Goal: Information Seeking & Learning: Check status

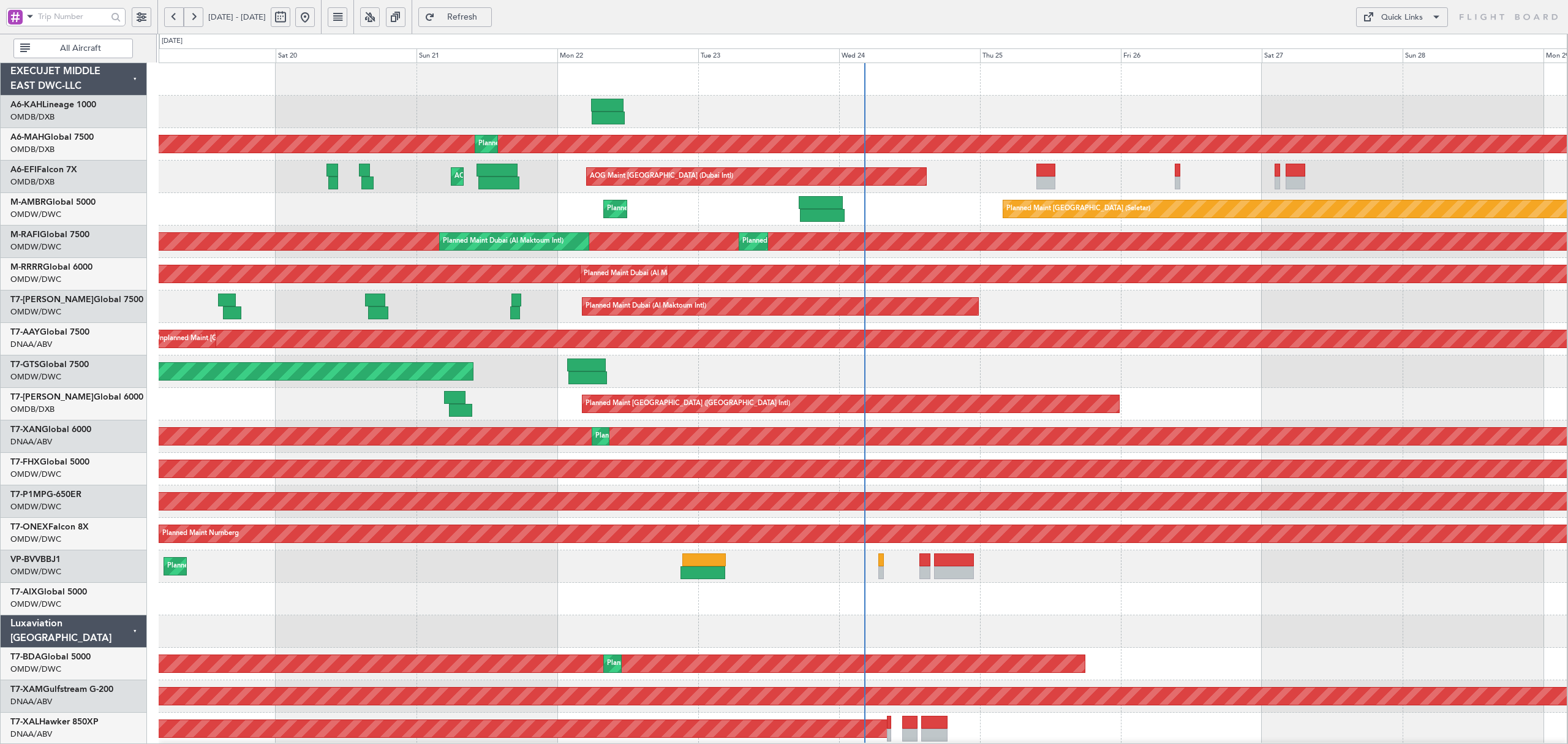
drag, startPoint x: 56, startPoint y: 55, endPoint x: 50, endPoint y: 45, distance: 11.7
click at [56, 55] on button "All Aircraft" at bounding box center [73, 48] width 120 height 20
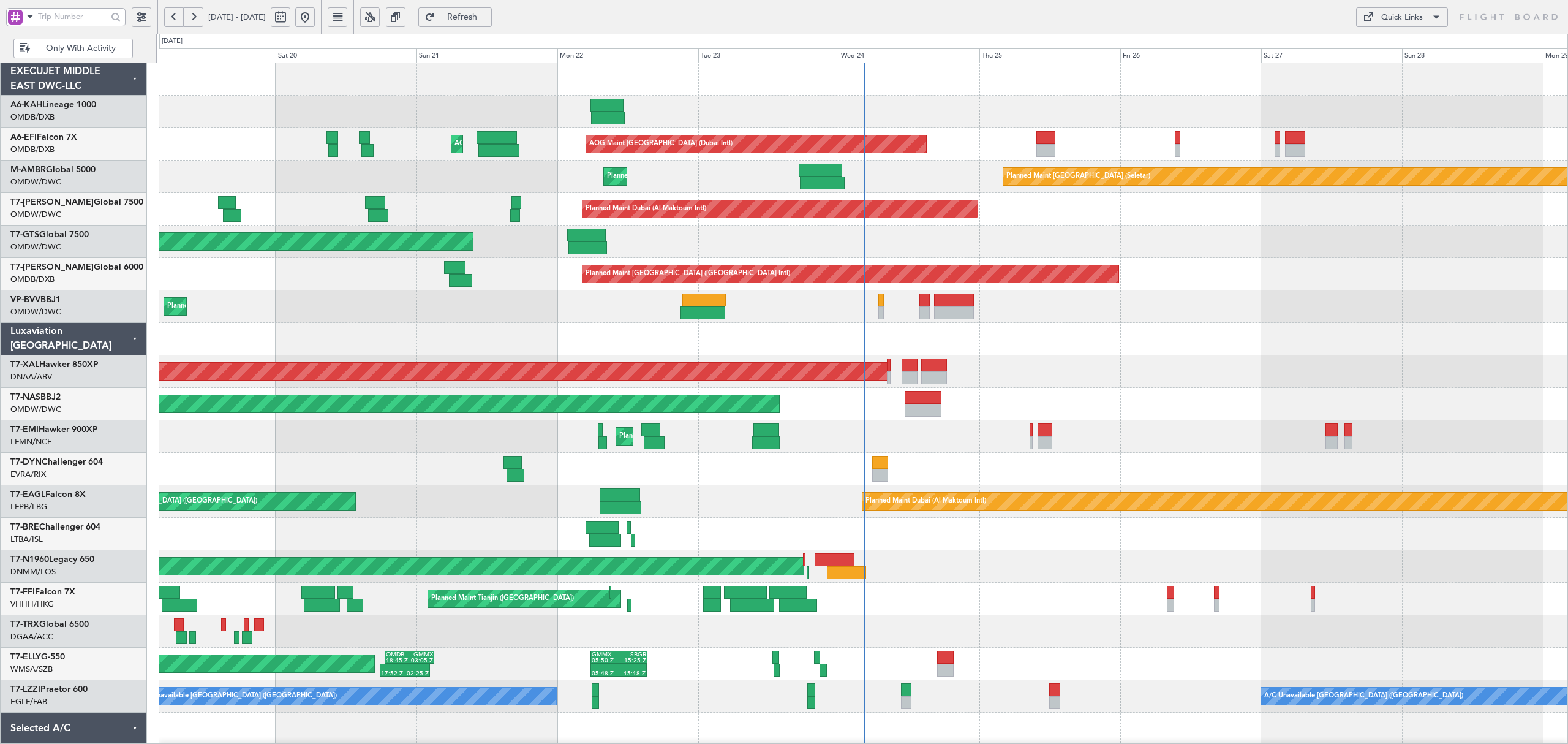
click at [25, 17] on span at bounding box center [30, 16] width 15 height 15
click at [56, 77] on span "A/C (Reg. or Type)" at bounding box center [63, 82] width 68 height 12
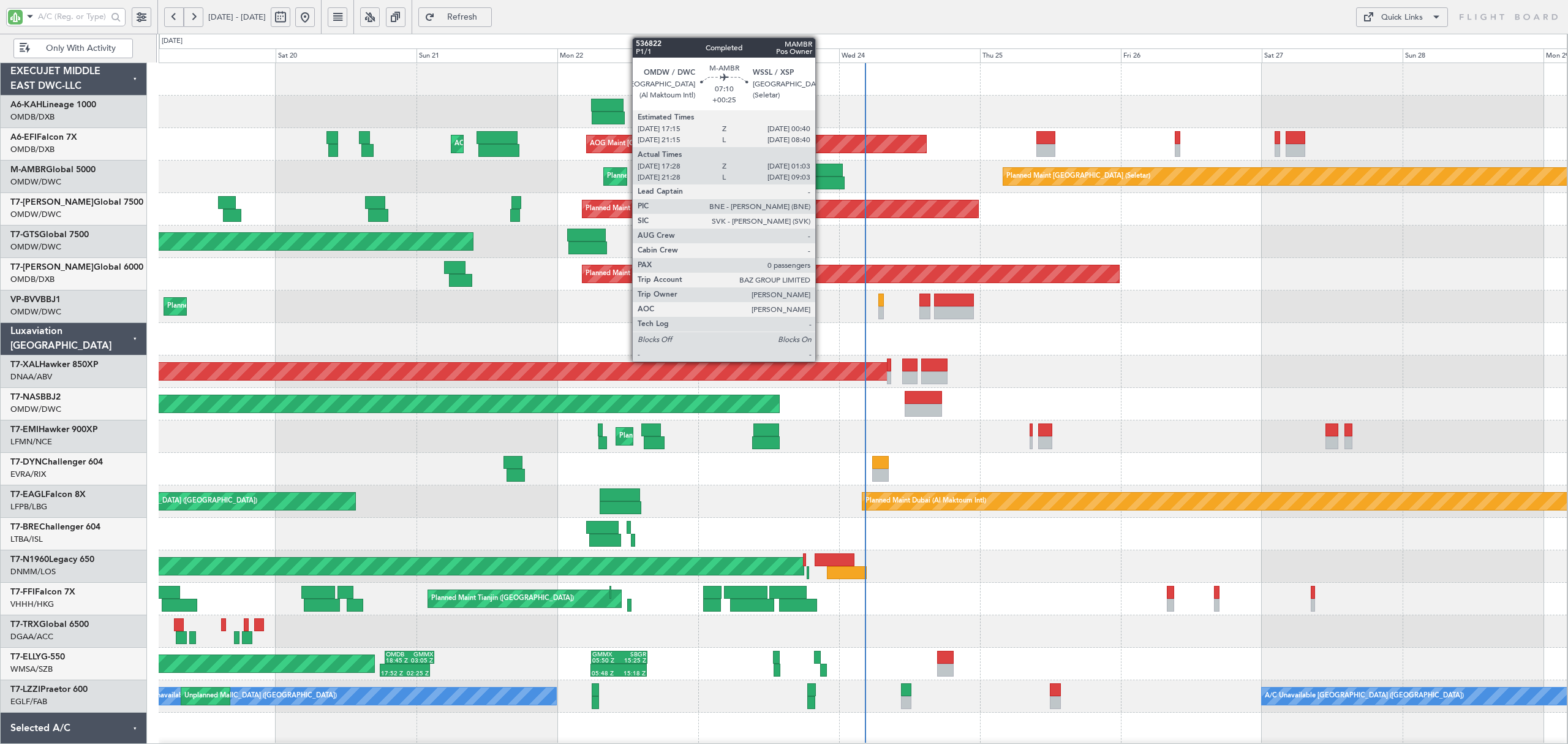
click at [817, 177] on div at bounding box center [822, 183] width 44 height 13
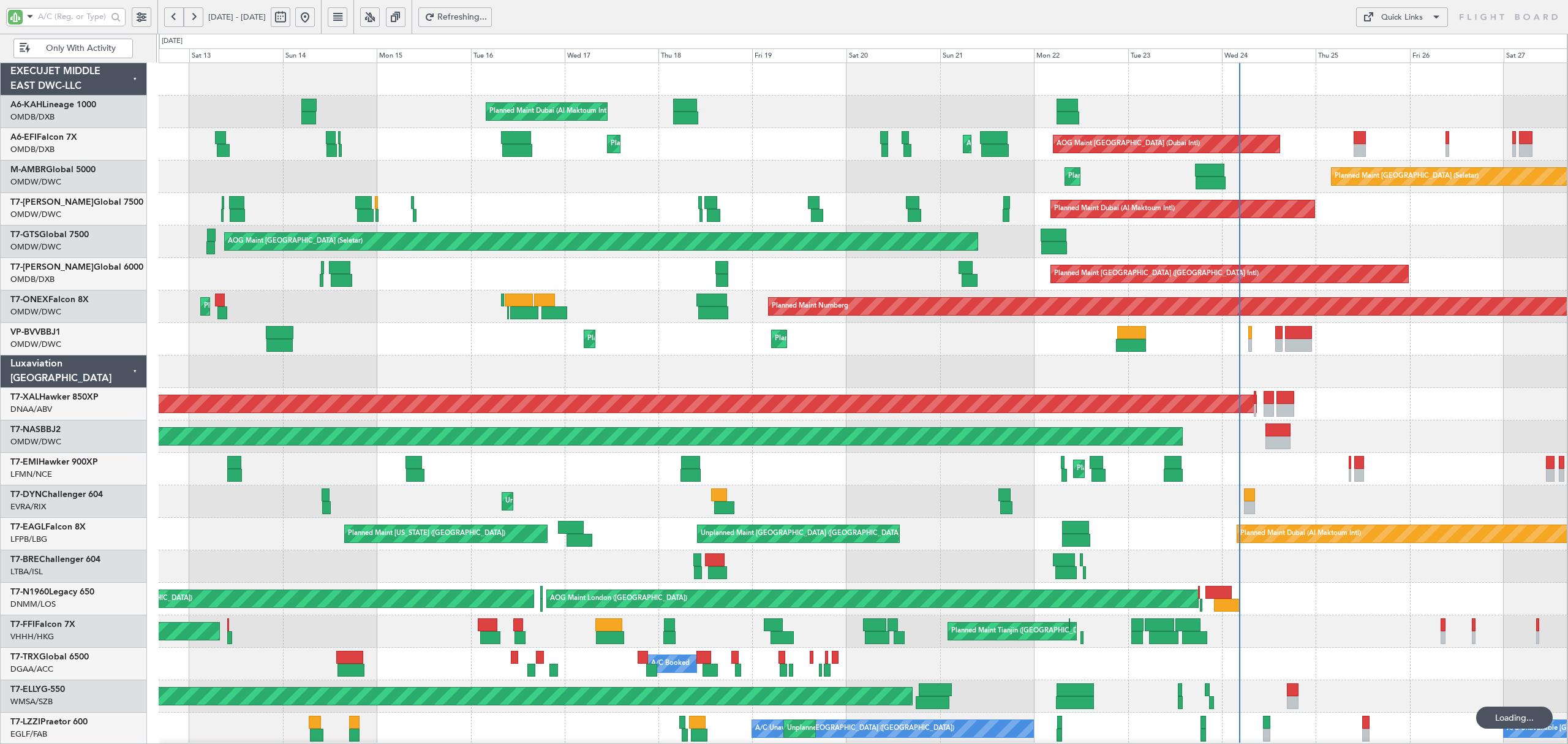
click at [972, 337] on div "Planned Maint Dubai (Al Maktoum Intl) Planned Maint [GEOGRAPHIC_DATA] (Al Makto…" at bounding box center [862, 339] width 1408 height 32
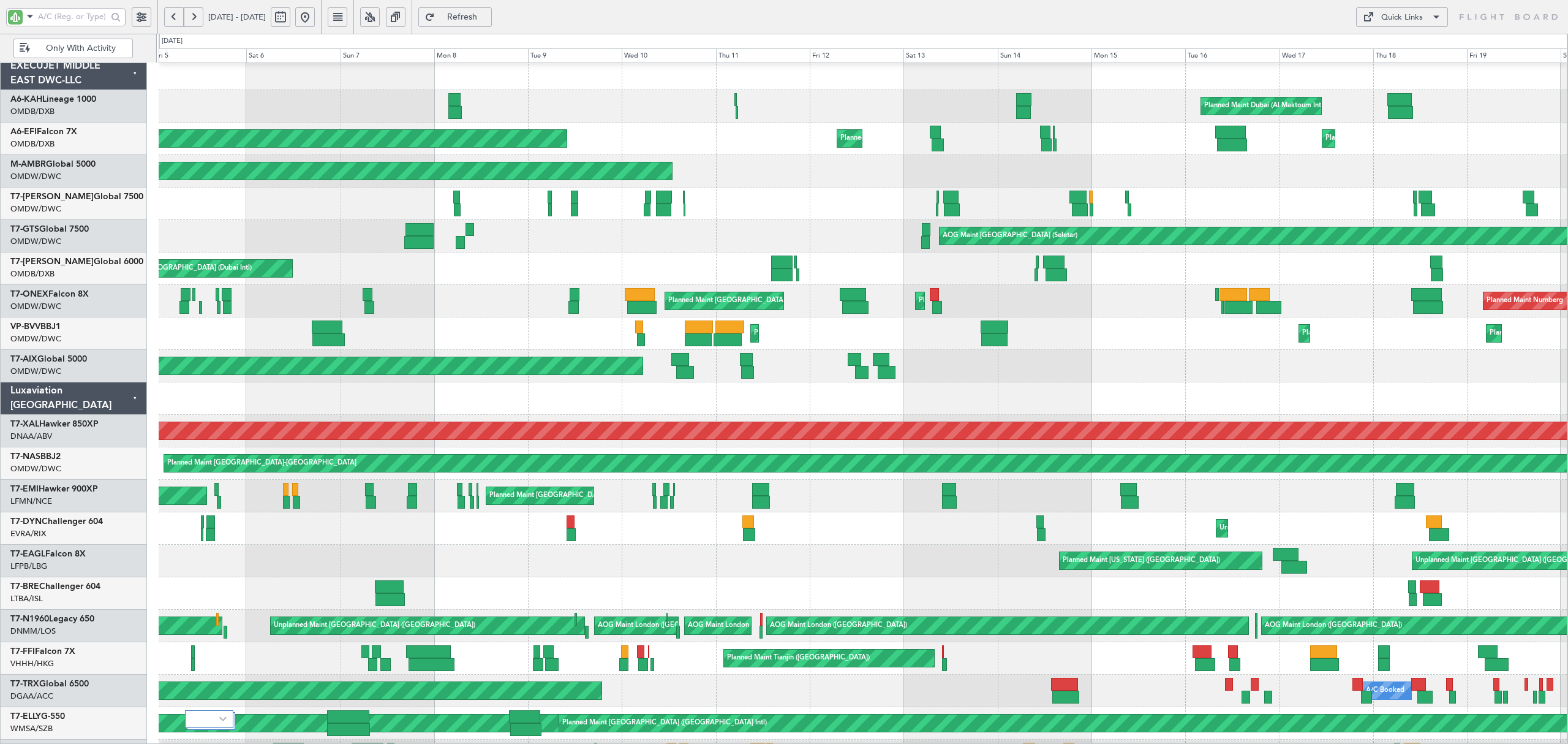
scroll to position [5, 0]
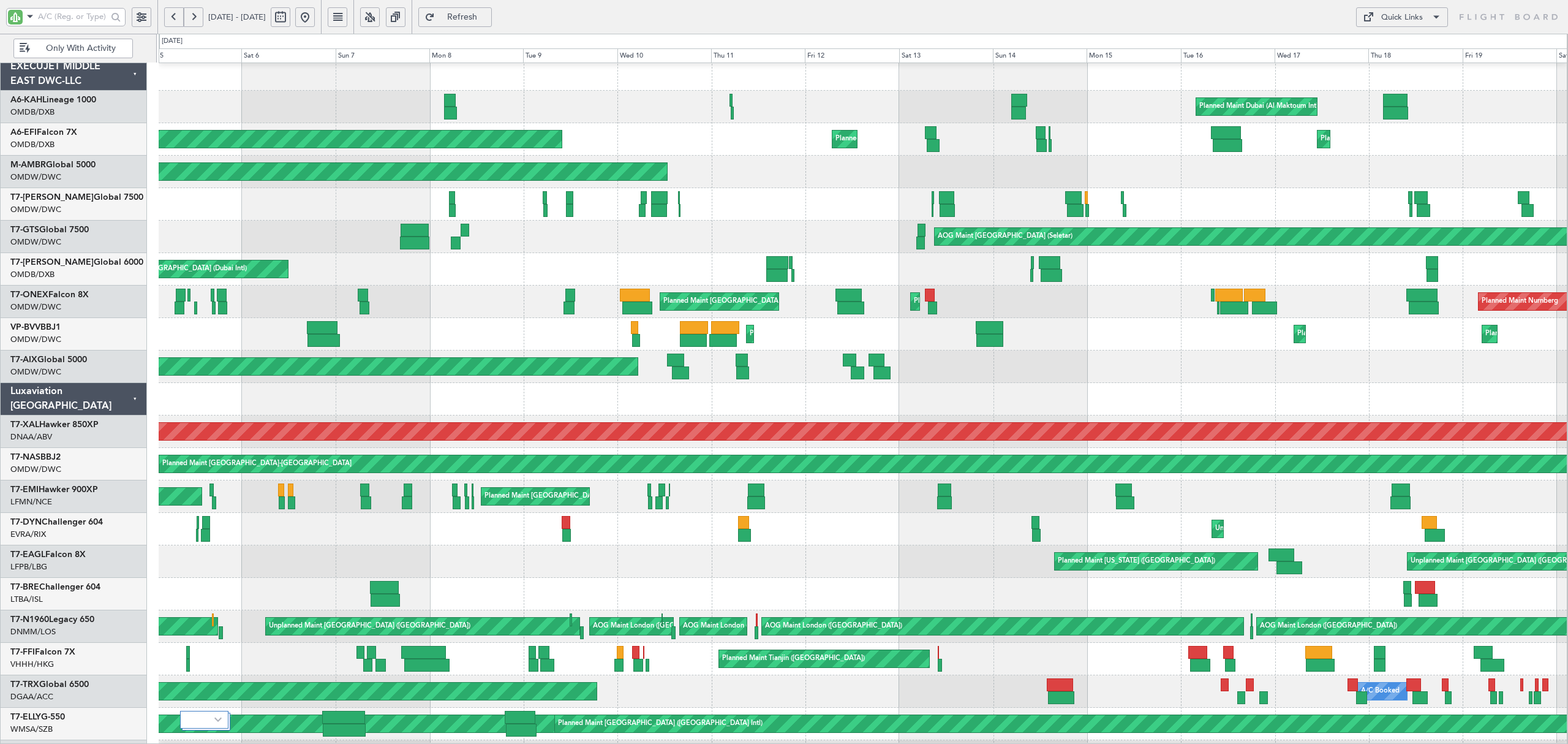
click at [794, 392] on div at bounding box center [862, 399] width 1408 height 32
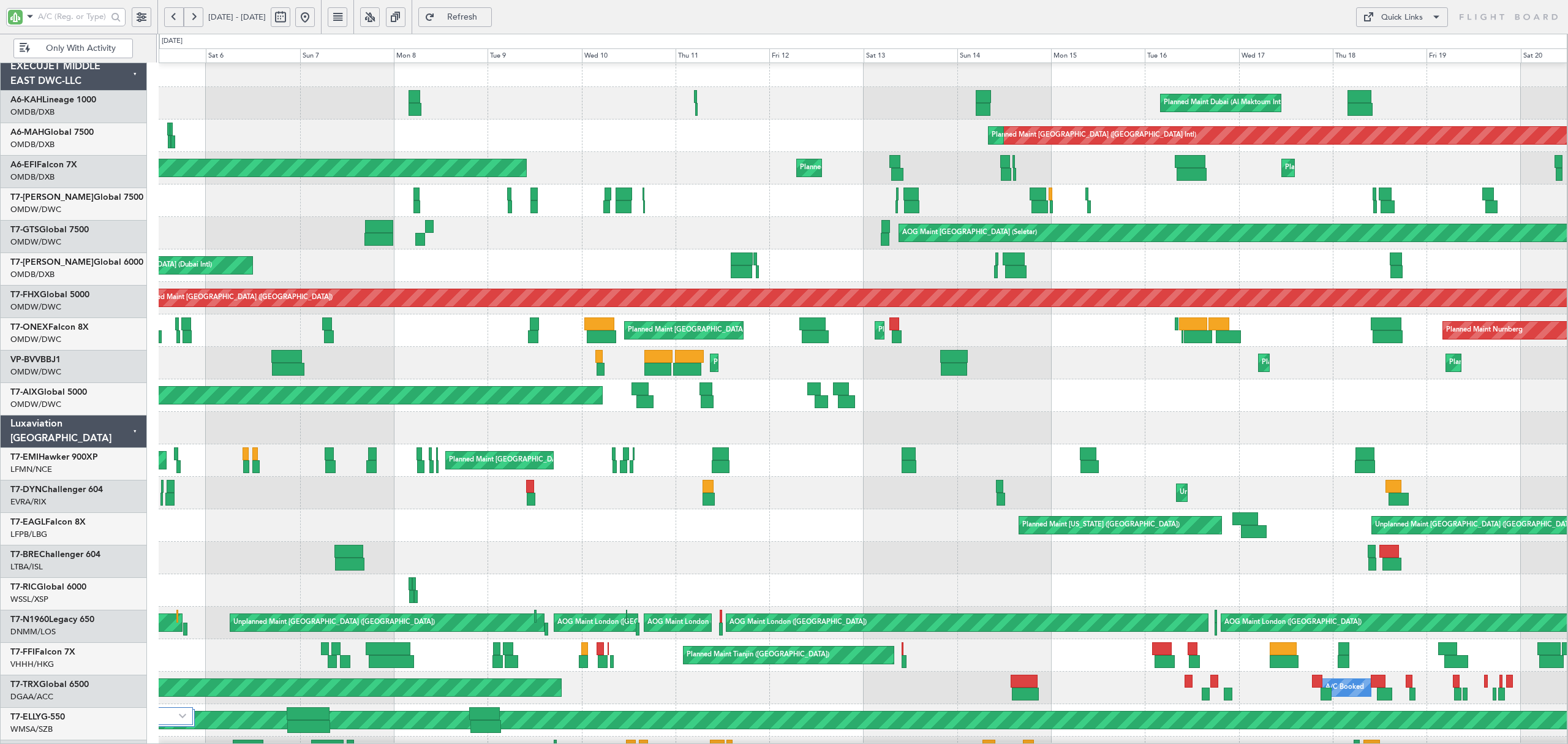
scroll to position [9, 0]
click at [535, 356] on div "Planned Maint Nice ([GEOGRAPHIC_DATA]) Planned Maint [GEOGRAPHIC_DATA] (Al Makt…" at bounding box center [862, 363] width 1408 height 32
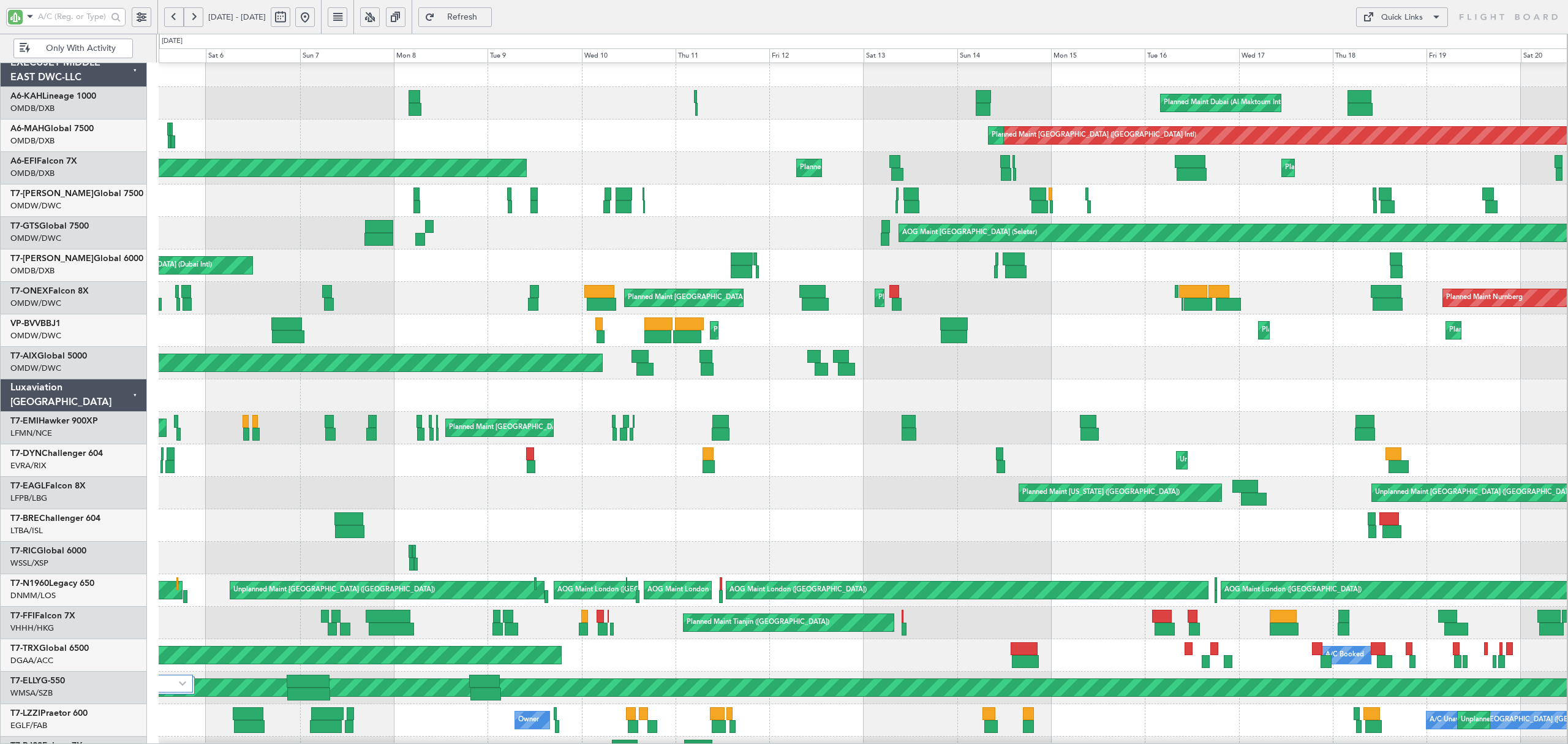
click at [315, 20] on button at bounding box center [305, 17] width 20 height 20
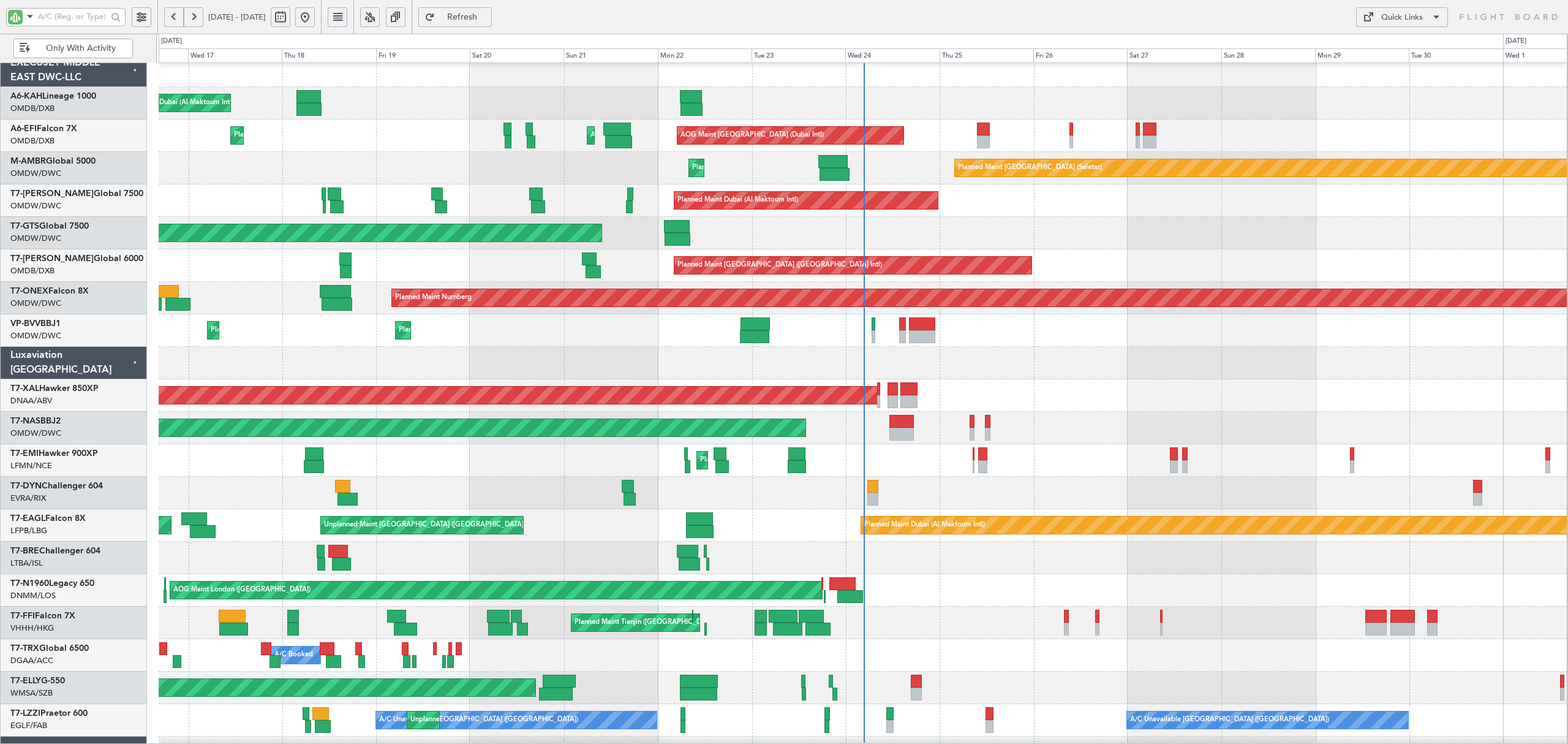
click at [1115, 326] on div "Planned Maint Dubai (Al Maktoum Intl) Planned Maint [GEOGRAPHIC_DATA] (Al Makto…" at bounding box center [862, 330] width 1408 height 32
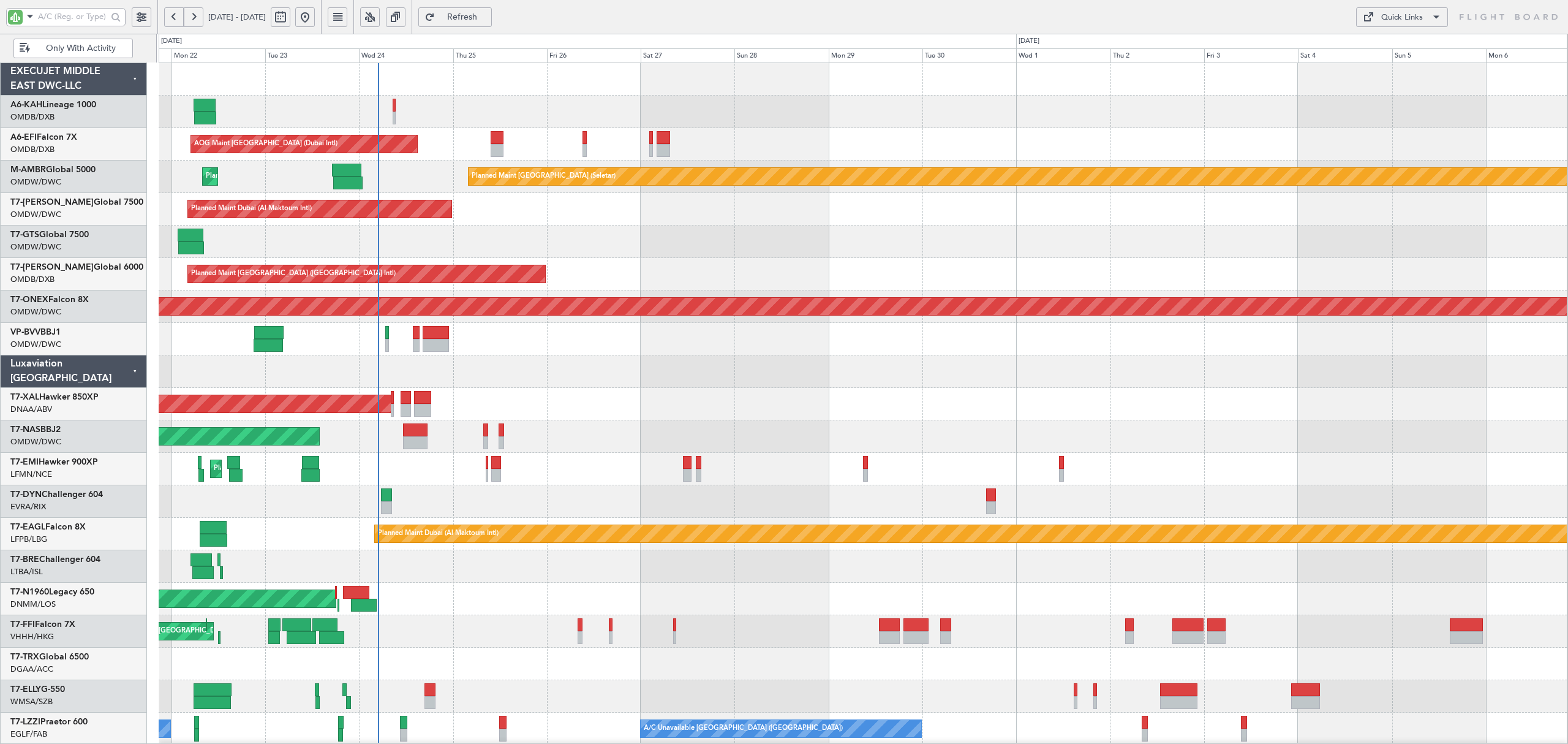
click at [394, 479] on div "Planned Maint [GEOGRAPHIC_DATA]" at bounding box center [862, 469] width 1408 height 32
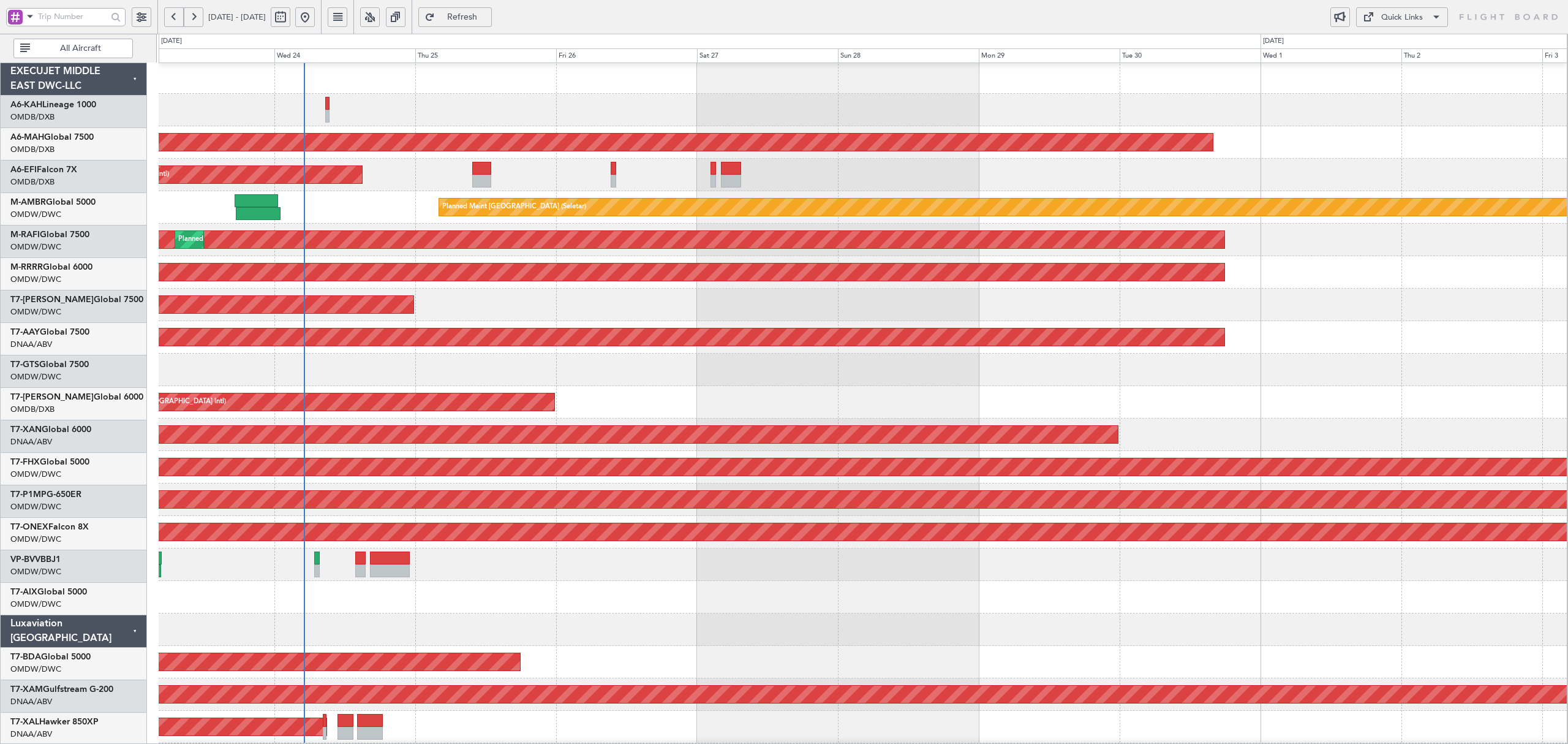
scroll to position [2, 0]
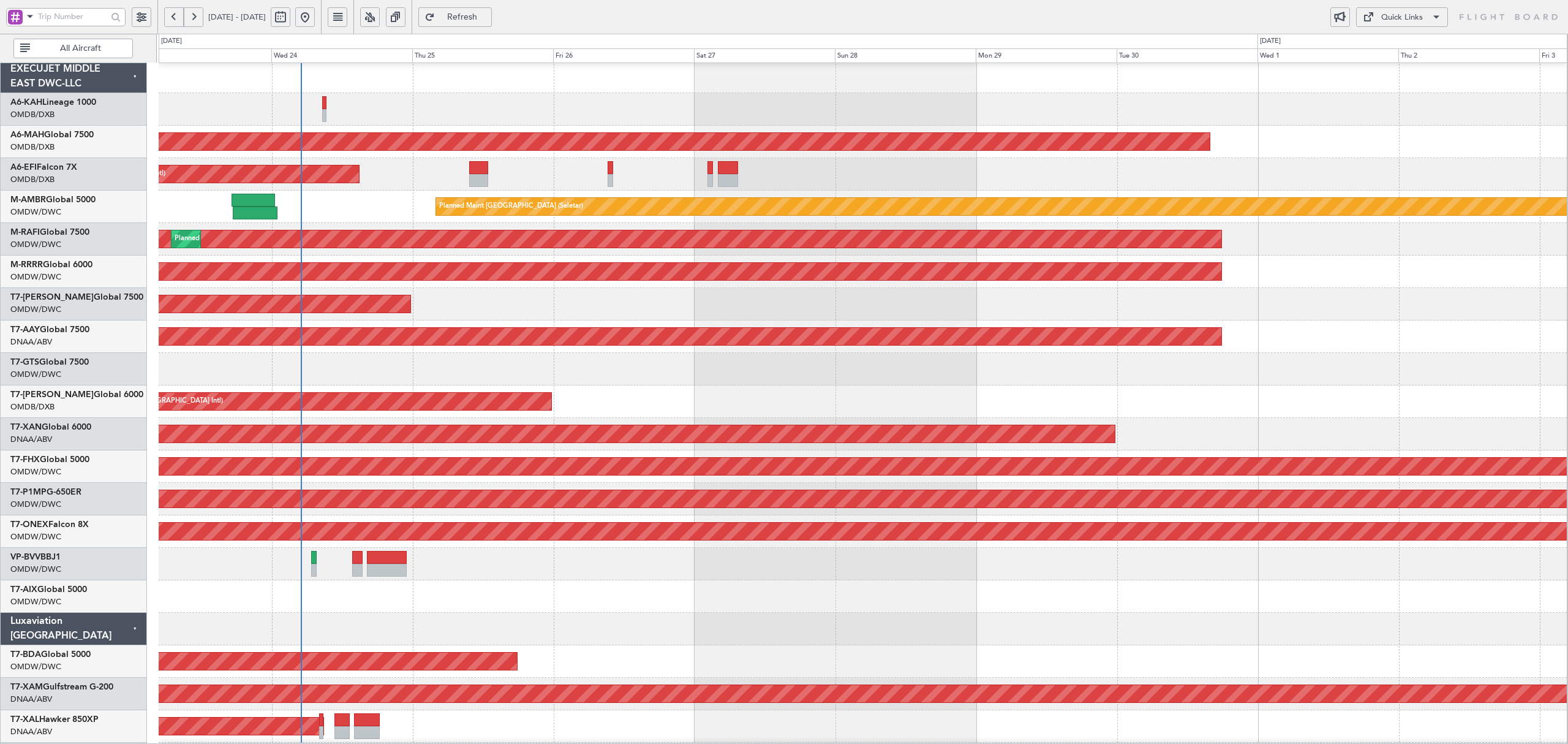
click at [428, 372] on div "AOG Maint [GEOGRAPHIC_DATA] (Seletar)" at bounding box center [862, 369] width 1408 height 32
